Goal: Transaction & Acquisition: Subscribe to service/newsletter

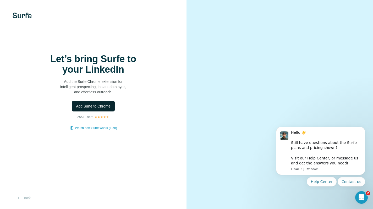
click at [101, 104] on span "Add Surfe to Chrome" at bounding box center [93, 105] width 35 height 5
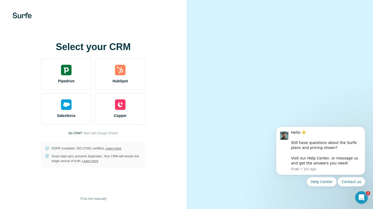
click at [167, 44] on div "Select your CRM Pipedrive HubSpot Salesforce Copper No CRM? Start with Google S…" at bounding box center [92, 105] width 165 height 126
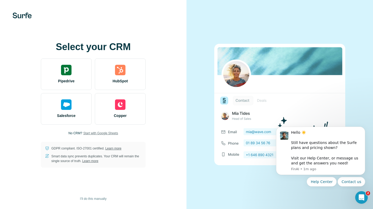
click at [112, 133] on span "Start with Google Sheets" at bounding box center [100, 133] width 35 height 5
